Goal: Information Seeking & Learning: Learn about a topic

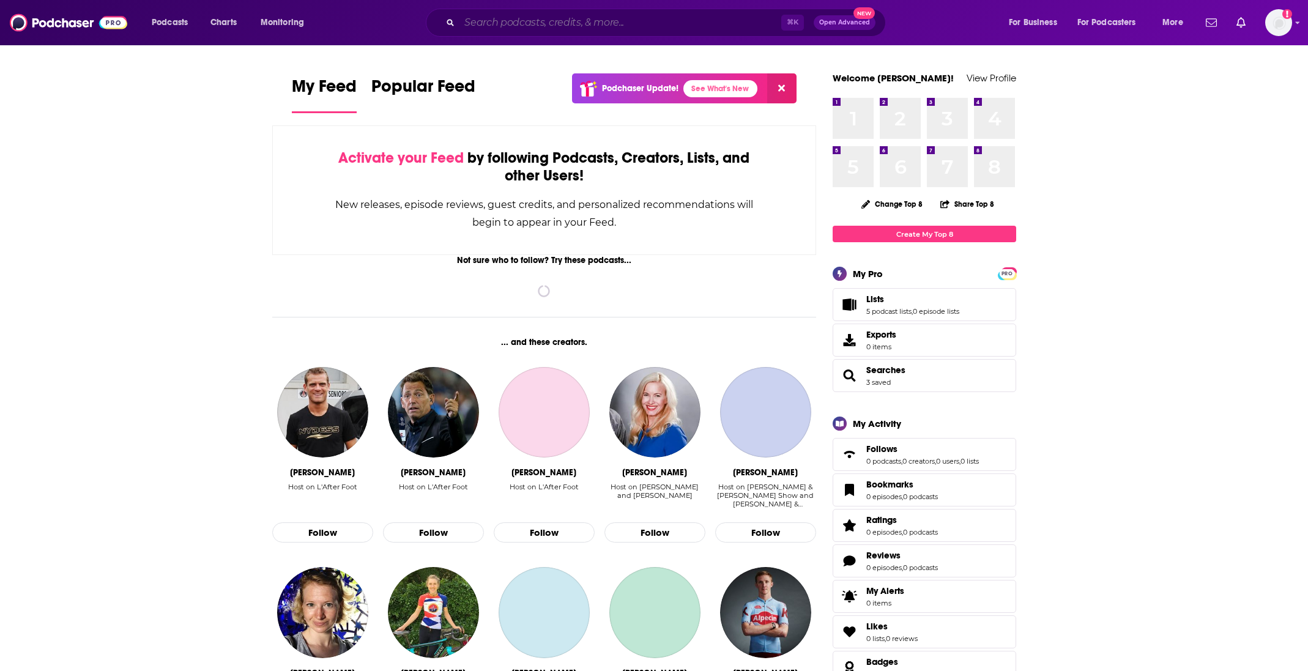
click at [485, 28] on input "Search podcasts, credits, & more..." at bounding box center [621, 23] width 322 height 20
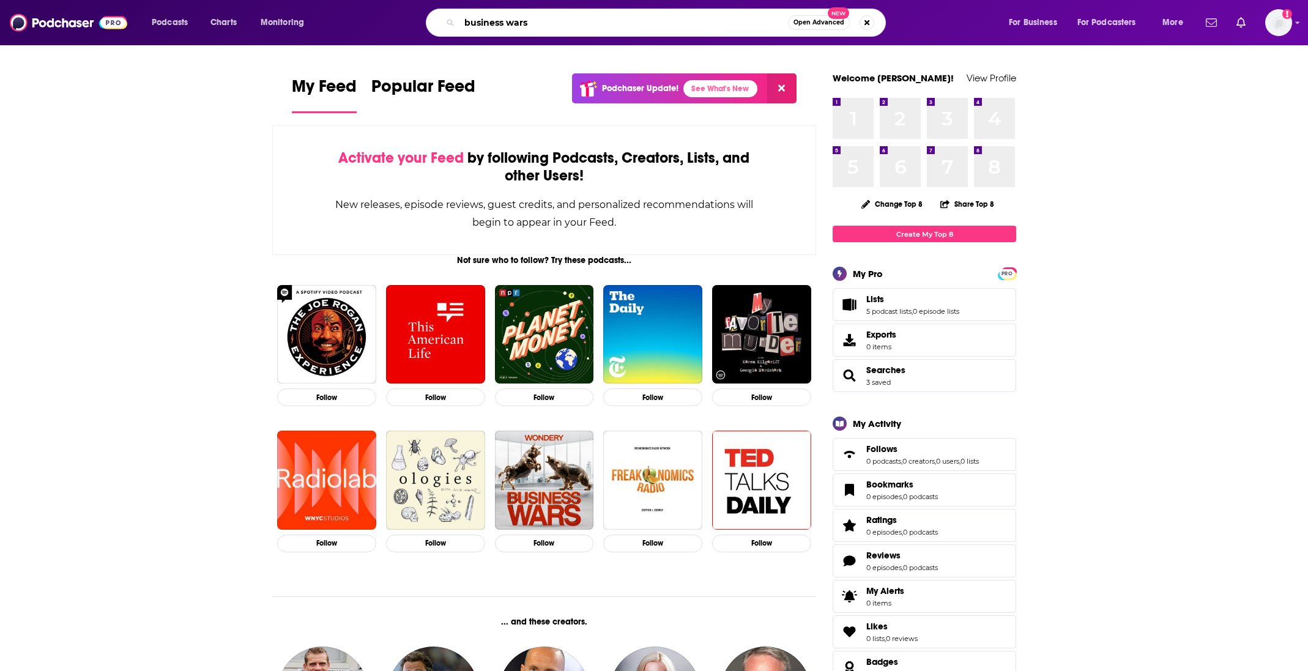
type input "business wars"
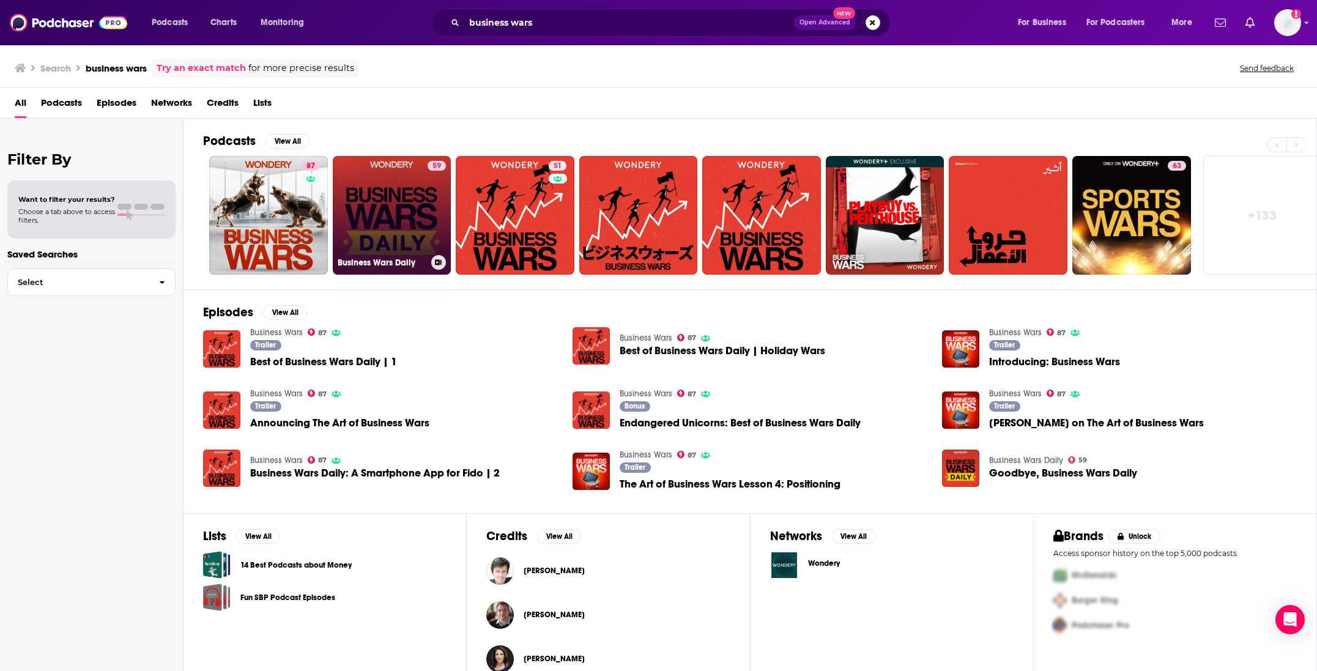
click at [402, 199] on link "59 Business Wars Daily" at bounding box center [392, 215] width 119 height 119
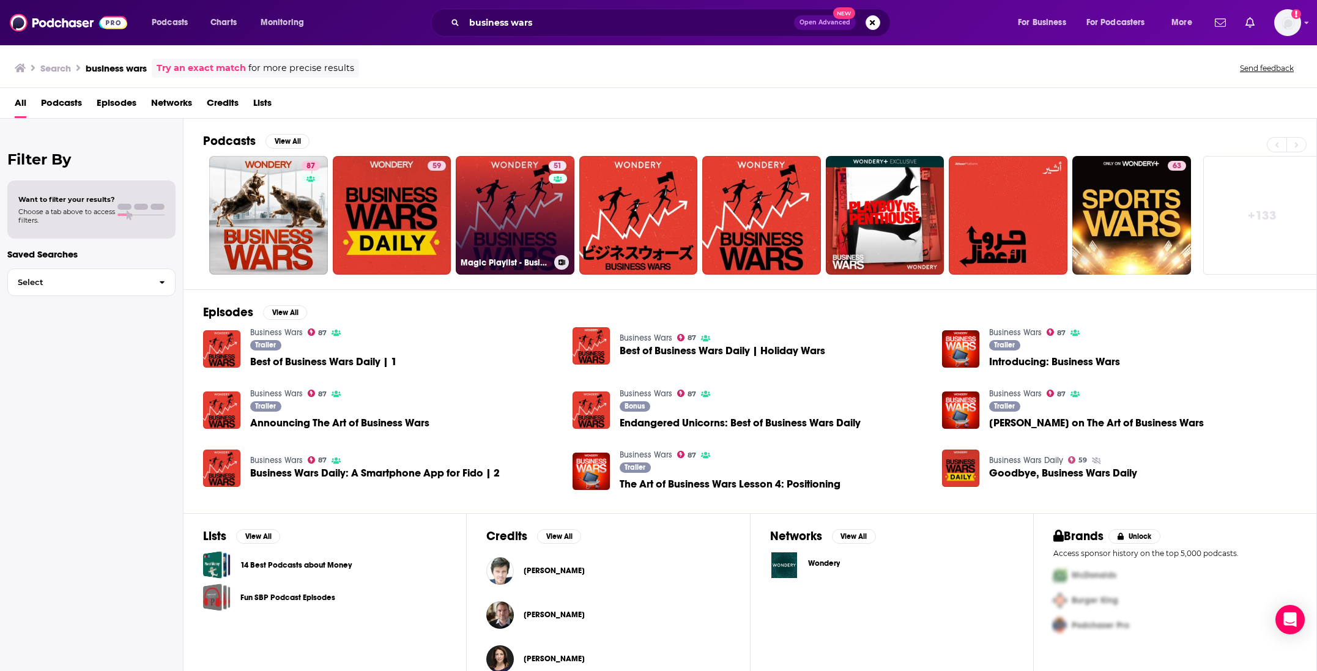
click at [518, 222] on link "51 Magic Playlist - Business Wars" at bounding box center [515, 215] width 119 height 119
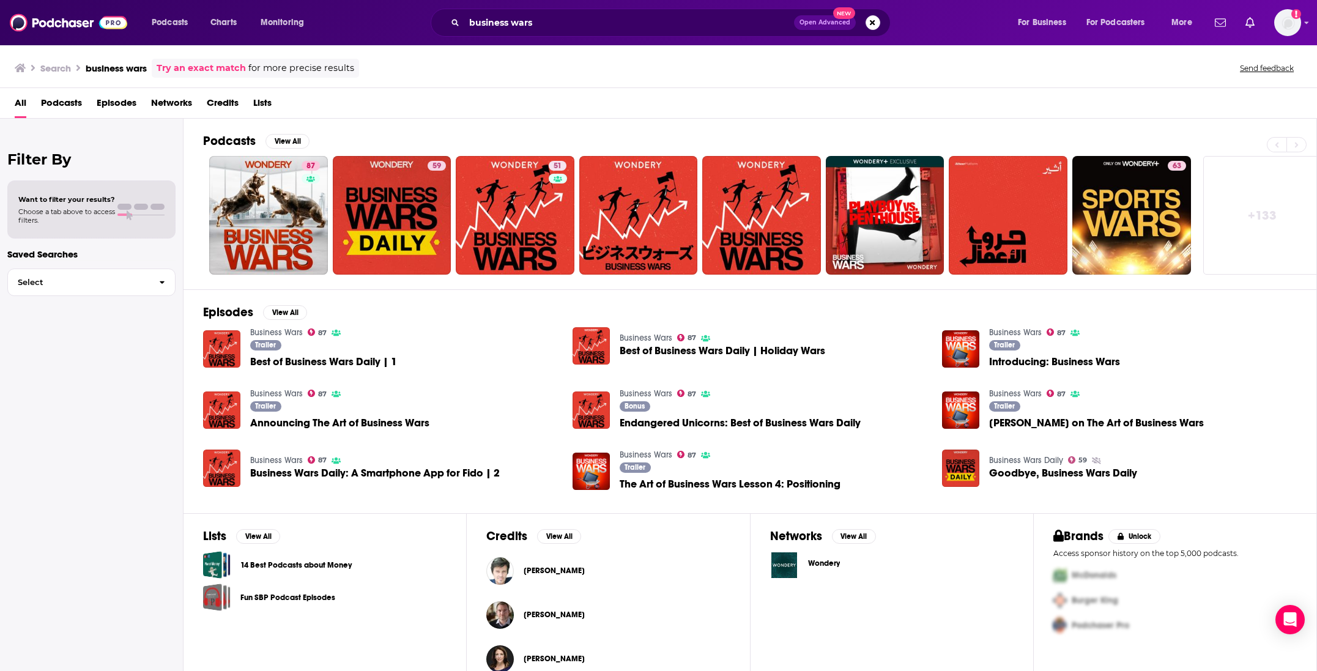
click at [264, 333] on link "Business Wars" at bounding box center [276, 332] width 53 height 10
